Goal: Task Accomplishment & Management: Manage account settings

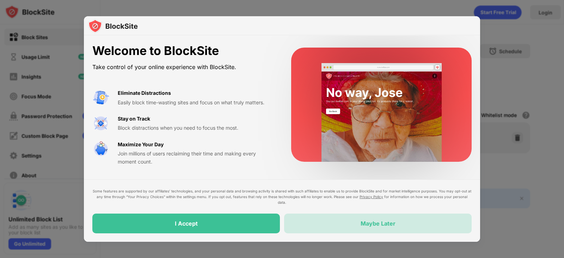
click at [387, 206] on div "Maybe Later" at bounding box center [378, 223] width 35 height 7
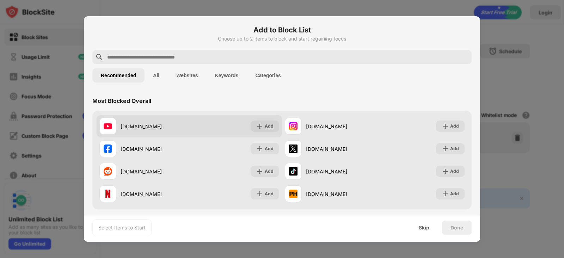
click at [148, 130] on div "youtube.com" at bounding box center [144, 126] width 90 height 17
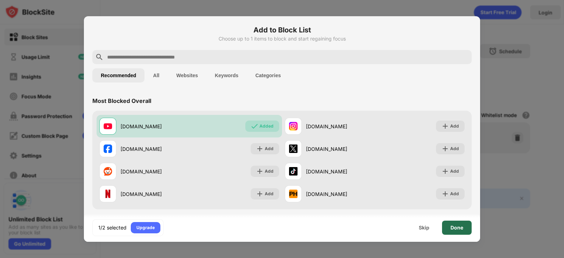
click at [451, 206] on div "Done" at bounding box center [457, 228] width 13 height 6
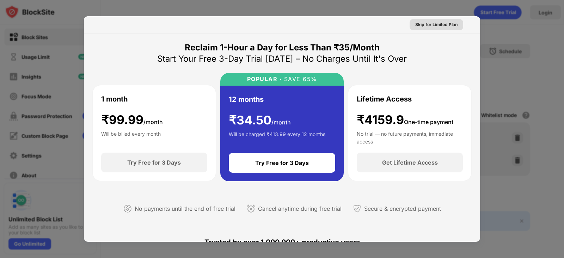
click at [438, 24] on div "Skip for Limited Plan" at bounding box center [436, 24] width 42 height 7
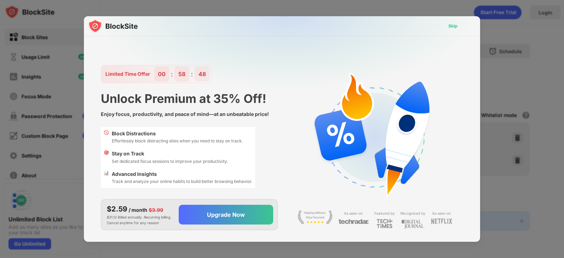
click at [450, 27] on div "Skip" at bounding box center [453, 26] width 9 height 7
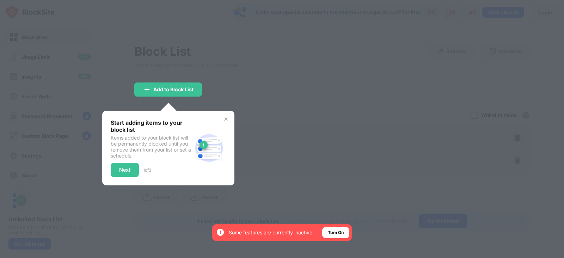
click at [226, 119] on img at bounding box center [226, 119] width 6 height 6
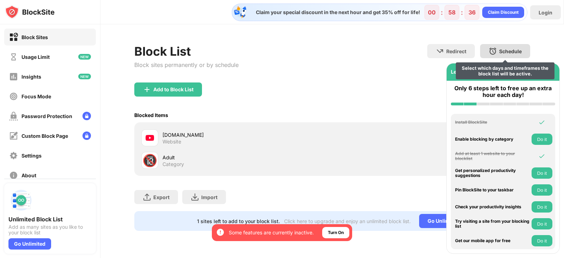
click at [451, 50] on div "Schedule" at bounding box center [510, 51] width 23 height 6
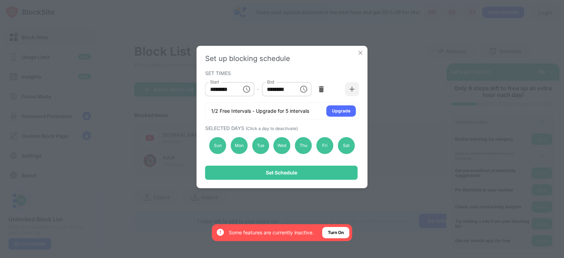
click at [247, 90] on icon "Choose time, selected time is 10:00 AM" at bounding box center [246, 89] width 8 height 8
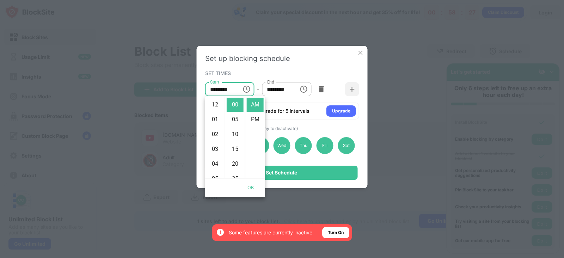
scroll to position [148, 0]
click at [215, 107] on li "10" at bounding box center [215, 105] width 17 height 14
click at [214, 176] on li "05" at bounding box center [215, 179] width 17 height 14
click at [236, 134] on li "10" at bounding box center [235, 134] width 17 height 14
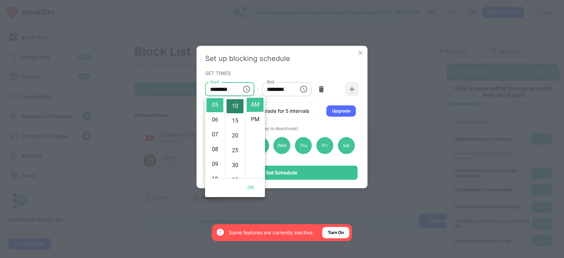
scroll to position [30, 0]
click at [253, 117] on li "PM" at bounding box center [255, 120] width 17 height 14
type input "********"
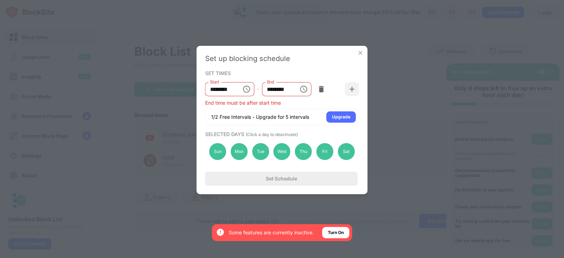
scroll to position [14, 0]
click at [302, 90] on icon "Choose time, selected time is 1:00 PM" at bounding box center [303, 89] width 8 height 8
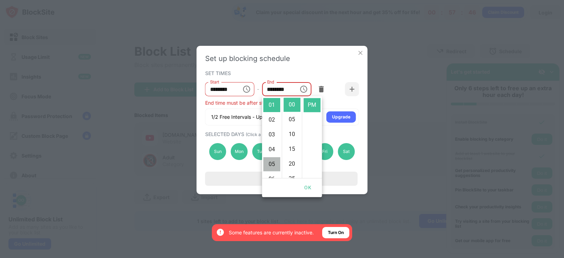
click at [272, 162] on li "05" at bounding box center [271, 164] width 17 height 14
click at [292, 157] on li "45" at bounding box center [292, 158] width 17 height 14
type input "********"
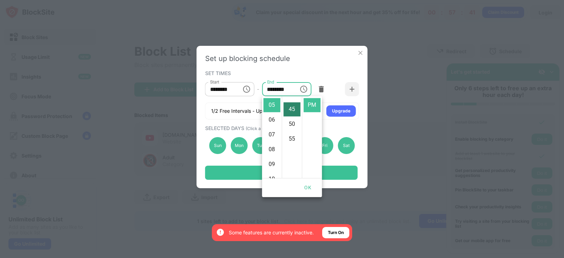
scroll to position [133, 0]
click at [308, 188] on button "OK" at bounding box center [308, 187] width 23 height 13
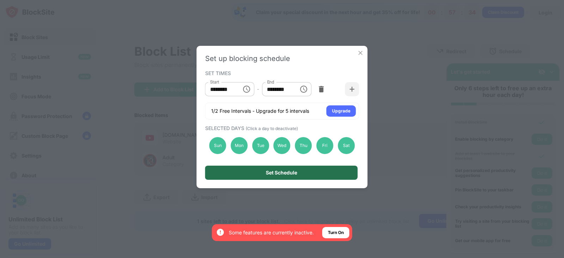
click at [287, 171] on div "Set Schedule" at bounding box center [281, 173] width 31 height 6
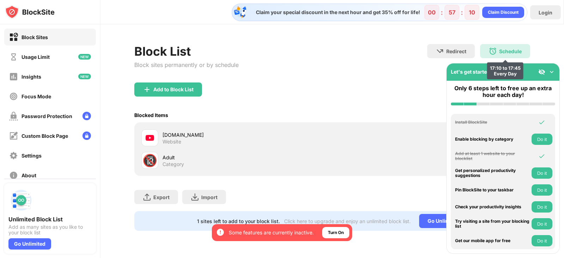
click at [451, 50] on div "Schedule" at bounding box center [510, 51] width 23 height 6
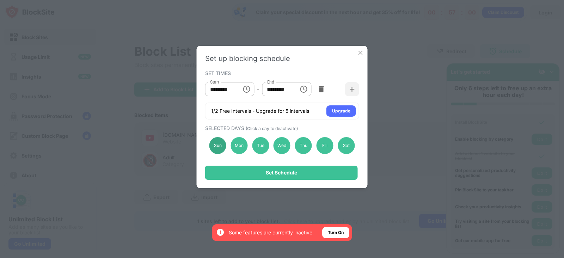
click at [217, 148] on div "Sun" at bounding box center [218, 145] width 17 height 17
click at [250, 91] on icon "Choose time, selected time is 5:10 PM" at bounding box center [246, 89] width 8 height 8
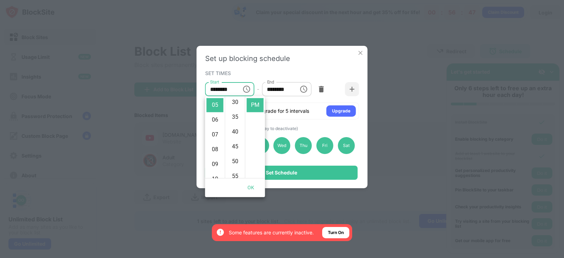
scroll to position [93, 0]
click at [235, 159] on li "50" at bounding box center [235, 160] width 17 height 14
type input "********"
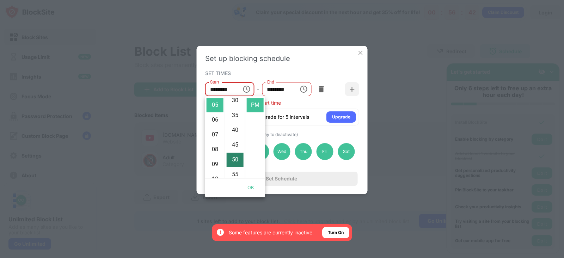
scroll to position [148, 0]
click at [255, 107] on li "PM" at bounding box center [255, 105] width 17 height 14
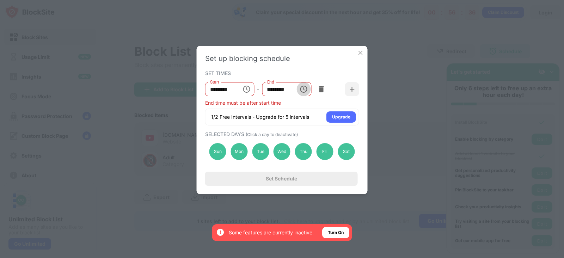
click at [302, 90] on icon "Choose time, selected time is 5:45 PM" at bounding box center [303, 89] width 8 height 8
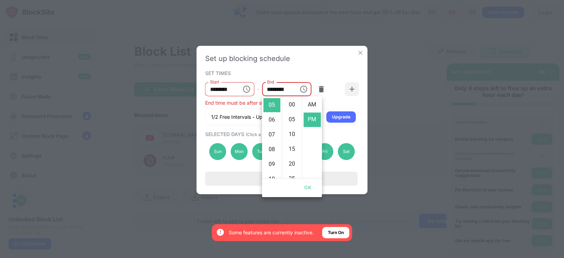
scroll to position [14, 0]
click at [272, 118] on li "06" at bounding box center [271, 120] width 17 height 14
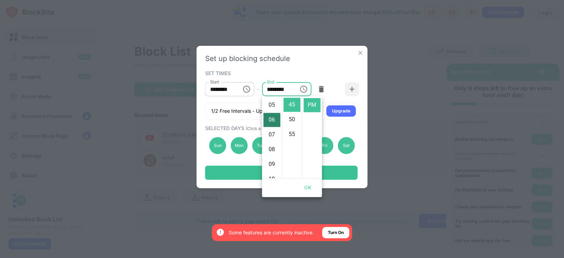
scroll to position [89, 0]
click at [272, 118] on li "07" at bounding box center [271, 120] width 17 height 14
type input "********"
click at [244, 87] on icon "Choose time, selected time is 5:50 PM" at bounding box center [246, 89] width 7 height 7
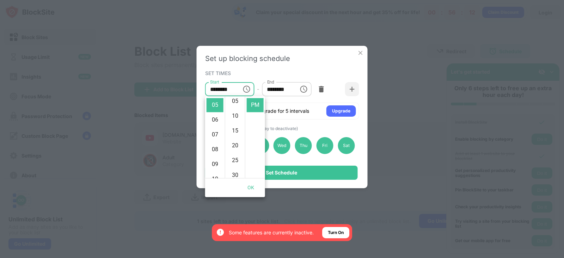
scroll to position [0, 0]
click at [234, 104] on li "00" at bounding box center [235, 105] width 17 height 14
type input "********"
click at [251, 185] on button "OK" at bounding box center [251, 187] width 23 height 13
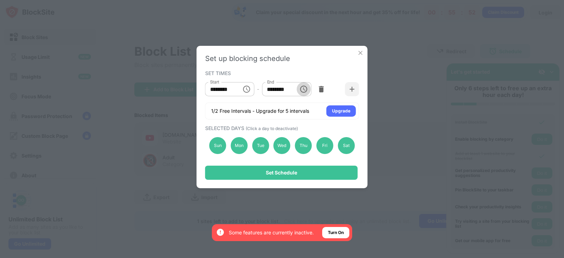
click at [303, 90] on icon "Choose time, selected time is 7:45 PM" at bounding box center [303, 89] width 8 height 8
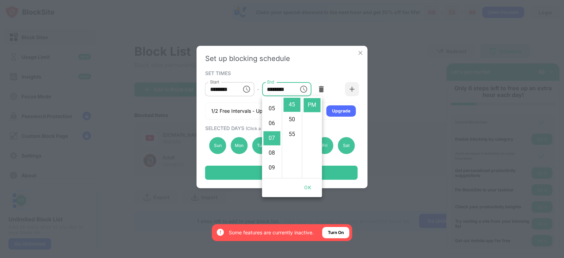
scroll to position [67, 0]
click at [272, 110] on li "05" at bounding box center [271, 112] width 17 height 14
type input "********"
click at [307, 188] on button "OK" at bounding box center [308, 187] width 23 height 13
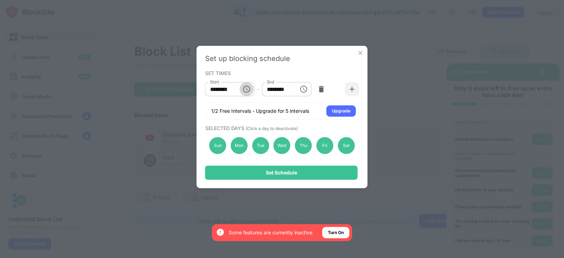
click at [245, 91] on icon "Choose time, selected time is 5:00 PM" at bounding box center [246, 89] width 8 height 8
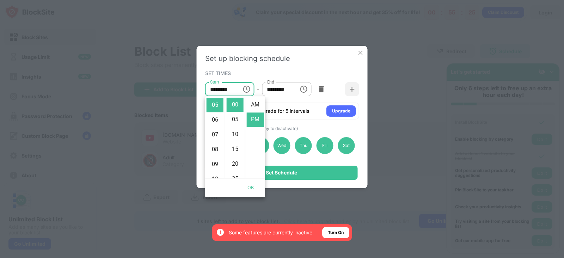
scroll to position [14, 0]
click at [320, 90] on img at bounding box center [321, 89] width 7 height 7
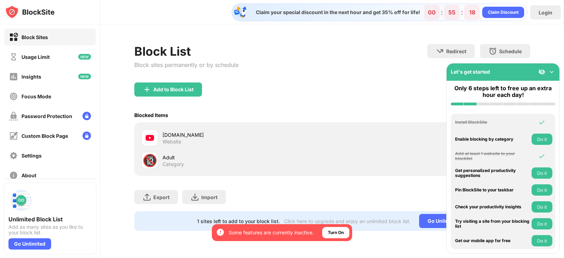
click at [170, 138] on div "youtube.com" at bounding box center [248, 134] width 170 height 7
click at [185, 137] on div "youtube.com" at bounding box center [248, 134] width 170 height 7
